Goal: Transaction & Acquisition: Purchase product/service

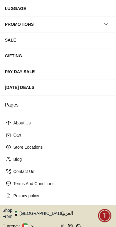
scroll to position [104, 0]
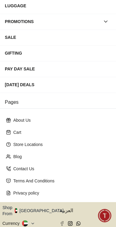
click at [39, 204] on button "Shop From [GEOGRAPHIC_DATA]" at bounding box center [35, 210] width 66 height 12
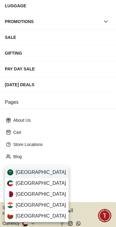
click at [47, 172] on div "[GEOGRAPHIC_DATA]" at bounding box center [37, 172] width 64 height 11
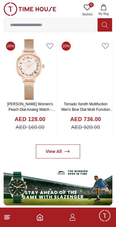
scroll to position [253, 0]
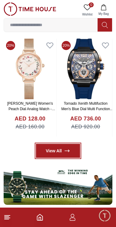
click at [58, 144] on link "View All" at bounding box center [58, 151] width 45 height 14
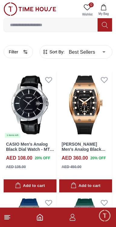
click at [55, 53] on span "Sort By:" at bounding box center [56, 52] width 16 height 6
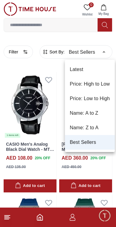
click at [102, 99] on li "Price: Low to High" at bounding box center [90, 98] width 50 height 15
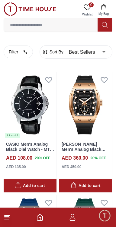
type input "*"
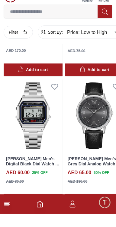
scroll to position [1023, 0]
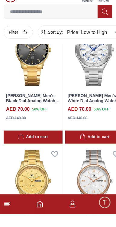
scroll to position [1786, 0]
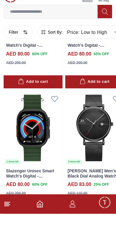
scroll to position [3226, 0]
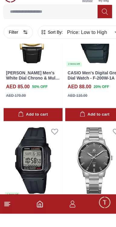
scroll to position [3829, 0]
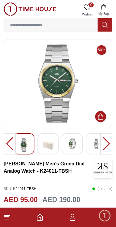
click at [7, 219] on line at bounding box center [7, 219] width 4 height 0
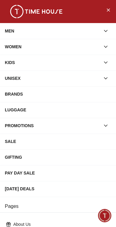
scroll to position [104, 0]
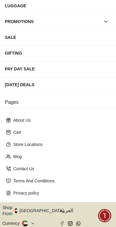
click at [39, 204] on button "Shop From [GEOGRAPHIC_DATA]" at bounding box center [35, 210] width 66 height 12
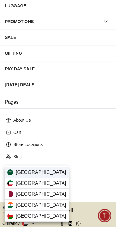
click at [51, 169] on div "[GEOGRAPHIC_DATA]" at bounding box center [37, 172] width 64 height 11
